Goal: Task Accomplishment & Management: Use online tool/utility

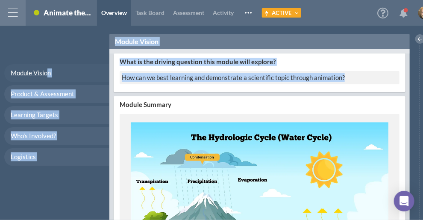
drag, startPoint x: 358, startPoint y: 78, endPoint x: 47, endPoint y: 73, distance: 311.4
click at [47, 73] on div "Module Vision Product & Assessment Learning Targets Who's Involved? Logistics M…" at bounding box center [219, 127] width 438 height 186
click at [324, 81] on div "How can we best learning and demonstrate a scientific topic through animation?" at bounding box center [260, 77] width 280 height 13
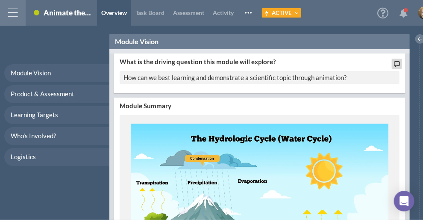
click at [324, 81] on input "How can we best learning and demonstrate a scientific topic through animation?" at bounding box center [260, 77] width 280 height 13
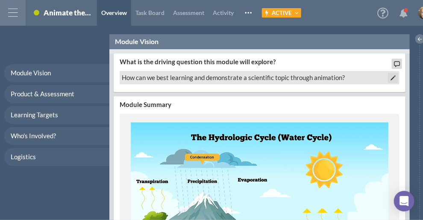
click at [192, 78] on div "How can we best learning and demonstrate a scientific topic through animation?" at bounding box center [260, 77] width 280 height 13
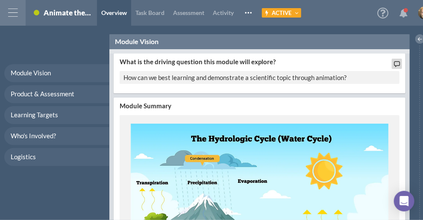
drag, startPoint x: 194, startPoint y: 79, endPoint x: 186, endPoint y: 79, distance: 7.7
click at [186, 79] on input "How can we best learning and demonstrate a scientific topic through animation?" at bounding box center [260, 77] width 280 height 13
type input "How can we best learn and demonstrate a scientific topic through animation?"
click at [35, 53] on div "Module Vision Product & Assessment Learning Targets Who's Involved? Logistics" at bounding box center [54, 127] width 109 height 186
